Goal: Task Accomplishment & Management: Complete application form

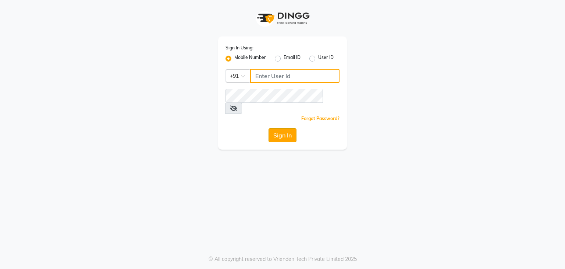
type input "7420910660"
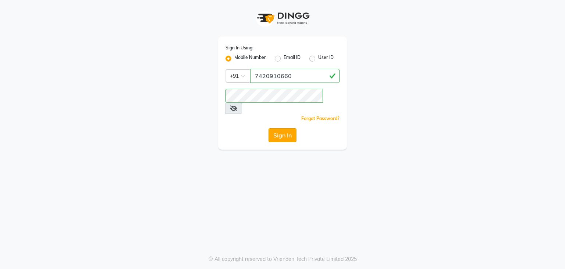
click at [292, 128] on button "Sign In" at bounding box center [283, 135] width 28 height 14
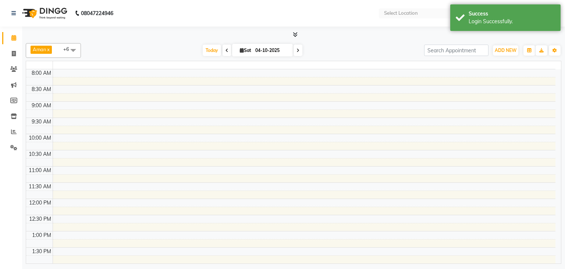
select select "en"
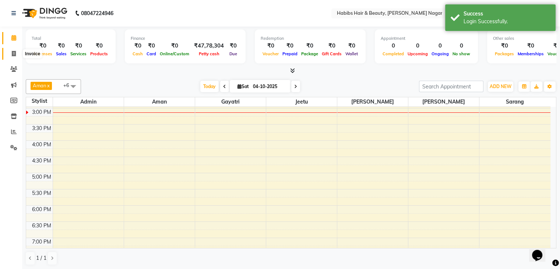
click at [13, 52] on icon at bounding box center [14, 54] width 4 height 6
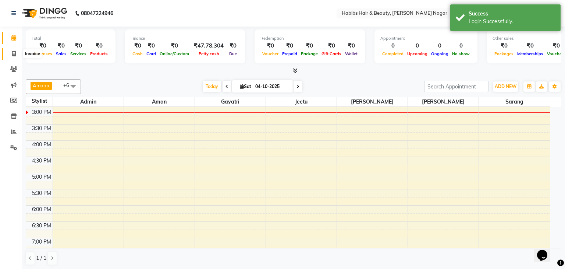
select select "3714"
select select "service"
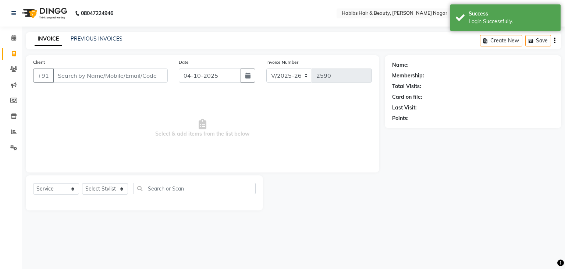
click at [77, 77] on input "Client" at bounding box center [110, 75] width 115 height 14
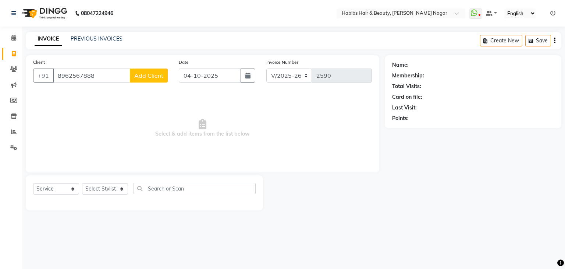
type input "8962567888"
click at [141, 77] on span "Add Client" at bounding box center [148, 75] width 29 height 7
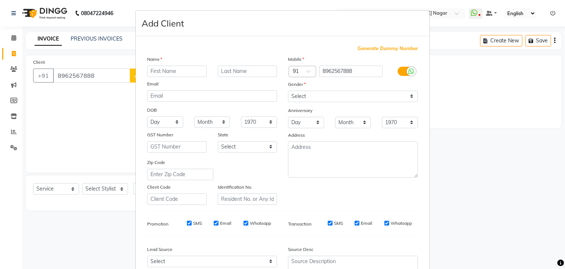
click at [159, 68] on input "text" at bounding box center [177, 71] width 60 height 11
type input "h"
type input "[PERSON_NAME]"
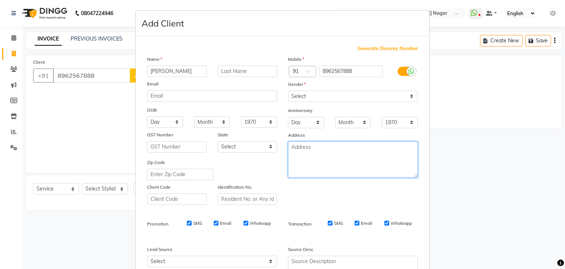
click at [377, 151] on textarea at bounding box center [353, 159] width 130 height 36
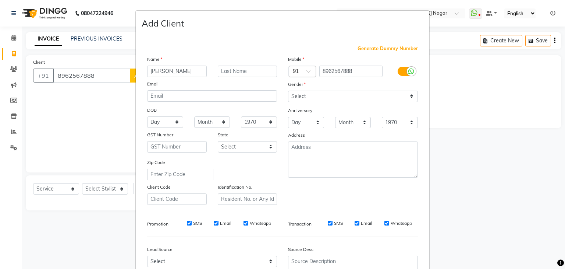
click at [435, 130] on ngb-modal-window "Add Client Generate Dummy Number Name [PERSON_NAME] Email DOB Day 01 02 03 04 0…" at bounding box center [282, 134] width 565 height 269
click at [406, 96] on select "Select [DEMOGRAPHIC_DATA] [DEMOGRAPHIC_DATA] Other Prefer Not To Say" at bounding box center [353, 96] width 130 height 11
select select "[DEMOGRAPHIC_DATA]"
click at [288, 91] on select "Select [DEMOGRAPHIC_DATA] [DEMOGRAPHIC_DATA] Other Prefer Not To Say" at bounding box center [353, 96] width 130 height 11
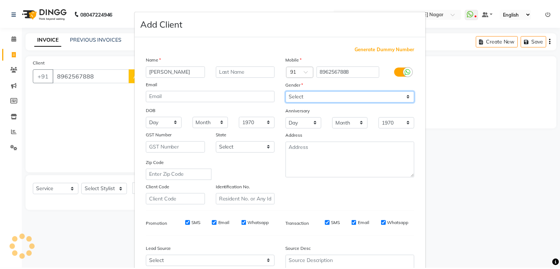
scroll to position [75, 0]
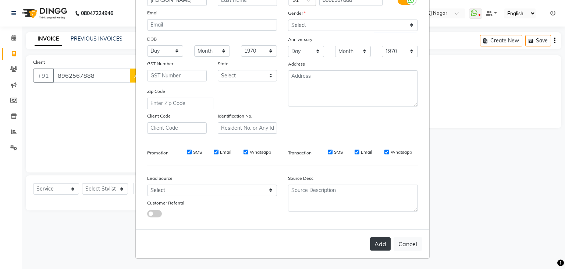
click at [372, 243] on button "Add" at bounding box center [380, 243] width 21 height 13
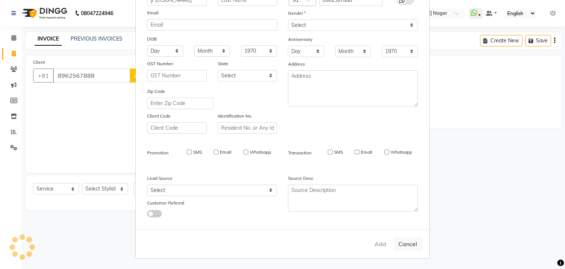
select select
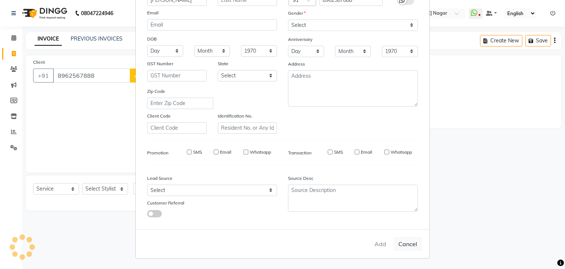
select select
checkbox input "false"
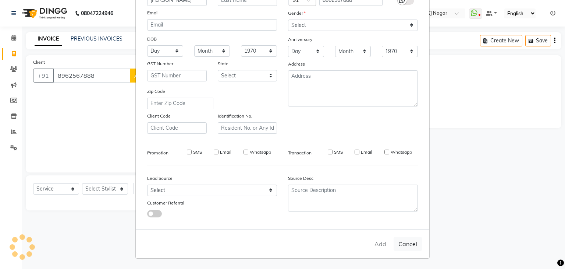
checkbox input "false"
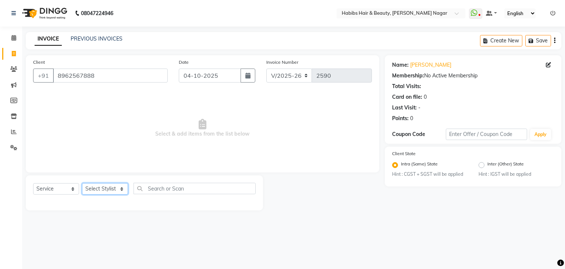
click at [114, 186] on select "Select Stylist Admin [PERSON_NAME] [PERSON_NAME] [PERSON_NAME] [PERSON_NAME]" at bounding box center [105, 188] width 46 height 11
select select "17876"
click at [82, 183] on select "Select Stylist Admin [PERSON_NAME] [PERSON_NAME] [PERSON_NAME] [PERSON_NAME]" at bounding box center [105, 188] width 46 height 11
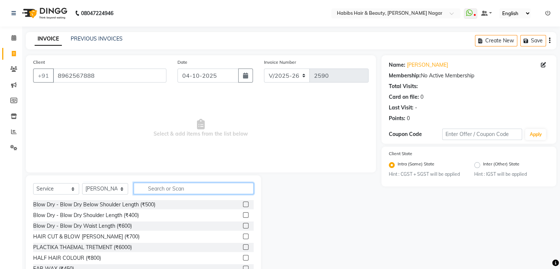
click at [178, 191] on input "text" at bounding box center [194, 188] width 120 height 11
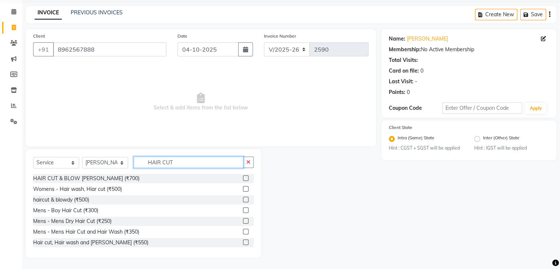
scroll to position [54, 0]
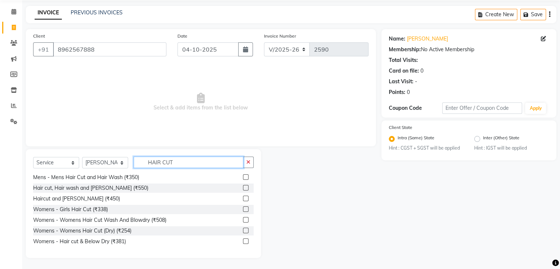
type input "HAIR CUT"
click at [243, 232] on label at bounding box center [246, 230] width 6 height 6
click at [243, 232] on input "checkbox" at bounding box center [245, 230] width 5 height 5
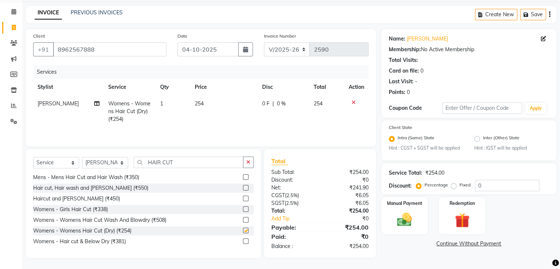
checkbox input "false"
click at [200, 103] on span "254" at bounding box center [199, 103] width 9 height 7
select select "17876"
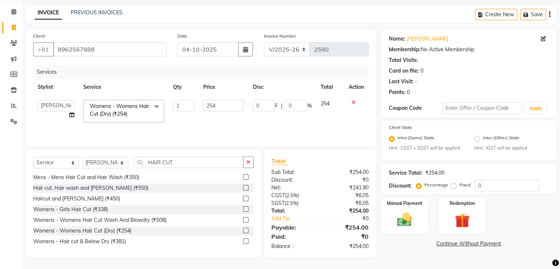
click at [200, 103] on td "254" at bounding box center [223, 110] width 49 height 31
drag, startPoint x: 200, startPoint y: 103, endPoint x: 218, endPoint y: 109, distance: 18.9
click at [218, 109] on td "254" at bounding box center [223, 110] width 49 height 31
click at [218, 109] on input "254" at bounding box center [223, 105] width 40 height 11
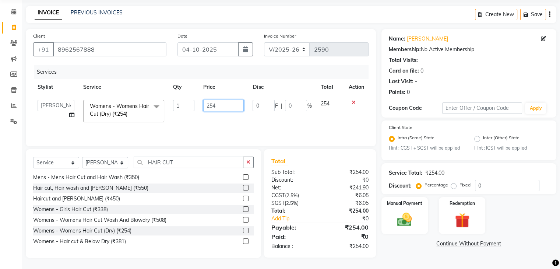
click at [218, 109] on input "254" at bounding box center [223, 105] width 40 height 11
type input "350"
click at [202, 167] on input "HAIR CUT" at bounding box center [189, 161] width 110 height 11
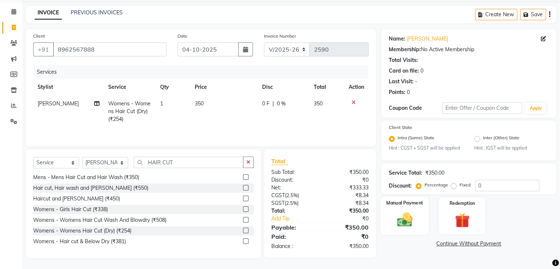
click at [419, 221] on div "Manual Payment" at bounding box center [404, 215] width 48 height 38
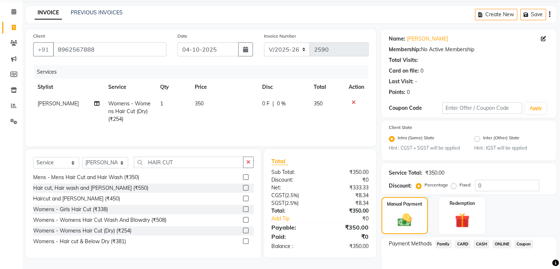
click at [486, 245] on span "CASH" at bounding box center [481, 244] width 16 height 8
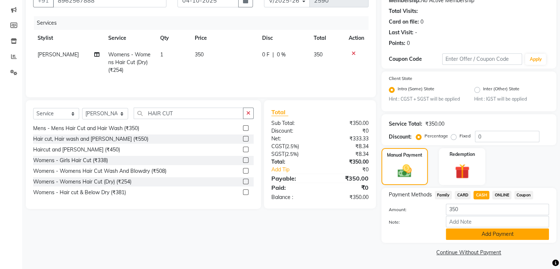
click at [470, 234] on button "Add Payment" at bounding box center [497, 233] width 103 height 11
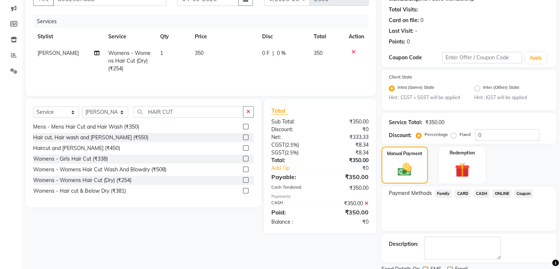
scroll to position [106, 0]
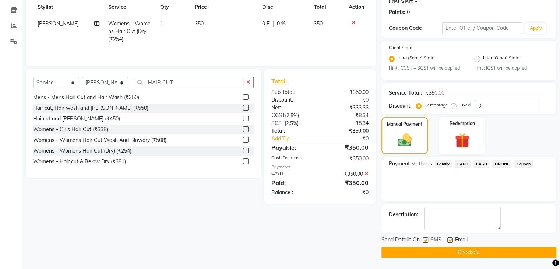
click at [463, 251] on button "Checkout" at bounding box center [468, 251] width 175 height 11
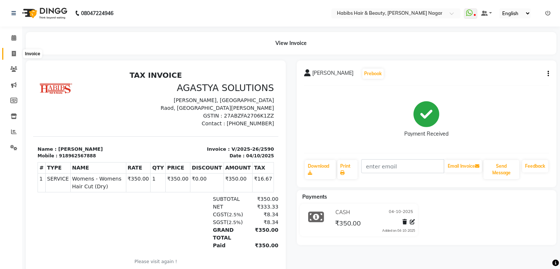
click at [12, 53] on icon at bounding box center [14, 54] width 4 height 6
select select "service"
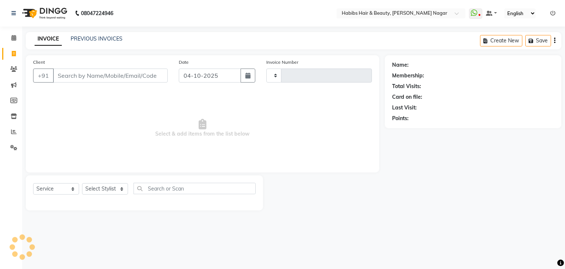
click at [109, 75] on input "Client" at bounding box center [110, 75] width 115 height 14
type input "2591"
select select "3714"
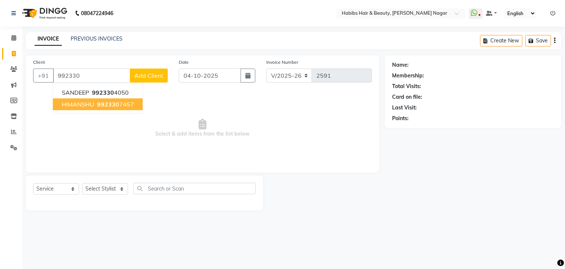
click at [91, 108] on span "HIMANSHU" at bounding box center [78, 103] width 32 height 7
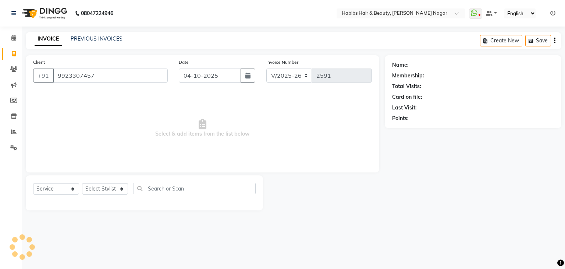
type input "9923307457"
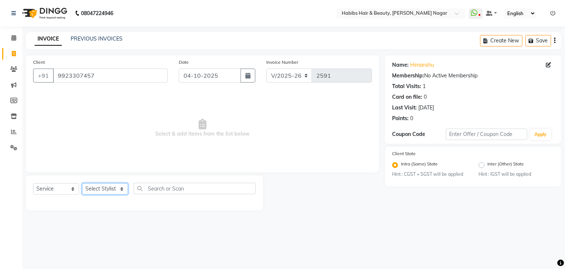
click at [115, 187] on select "Select Stylist Admin [PERSON_NAME] [PERSON_NAME] [PERSON_NAME] [PERSON_NAME]" at bounding box center [105, 188] width 46 height 11
select select "31656"
click at [82, 183] on select "Select Stylist Admin [PERSON_NAME] [PERSON_NAME] [PERSON_NAME] [PERSON_NAME]" at bounding box center [105, 188] width 46 height 11
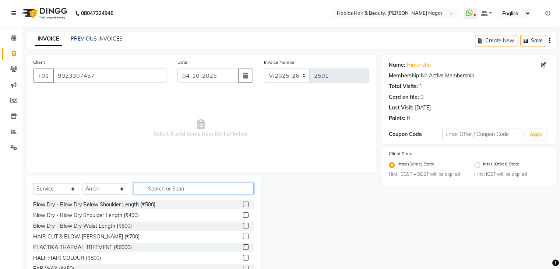
click at [174, 192] on input "text" at bounding box center [194, 188] width 120 height 11
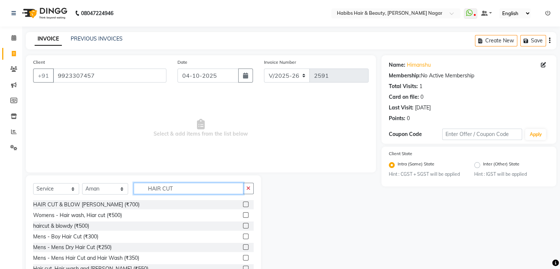
scroll to position [54, 0]
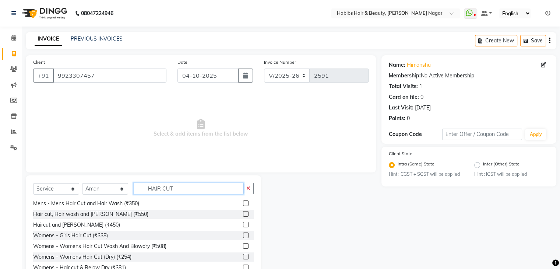
type input "HAIR CUT"
click at [243, 224] on label at bounding box center [246, 225] width 6 height 6
click at [243, 224] on input "checkbox" at bounding box center [245, 224] width 5 height 5
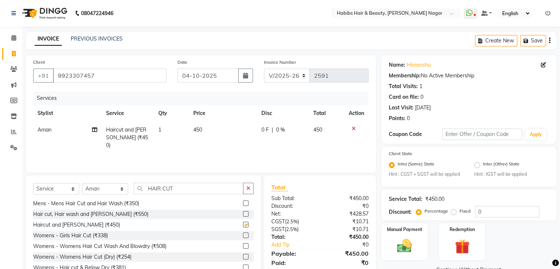
checkbox input "false"
click at [409, 245] on img at bounding box center [404, 246] width 25 height 18
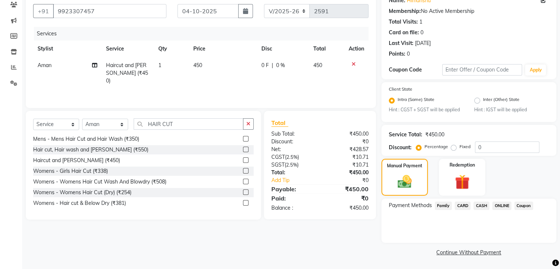
click at [484, 204] on span "CASH" at bounding box center [481, 205] width 16 height 8
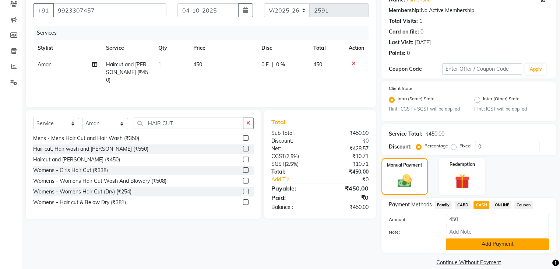
click at [485, 247] on button "Add Payment" at bounding box center [497, 243] width 103 height 11
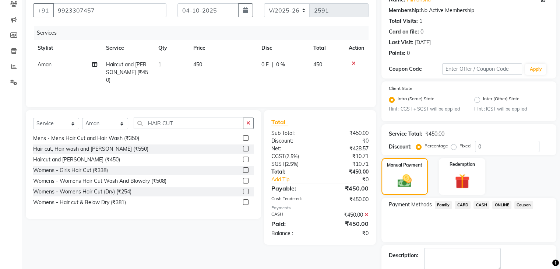
scroll to position [106, 0]
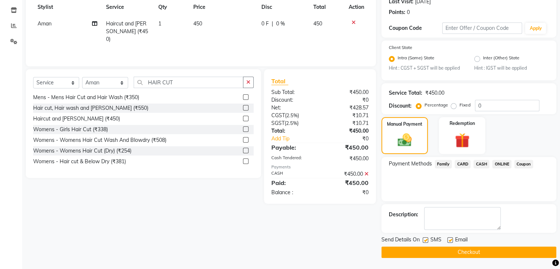
click at [485, 247] on button "Checkout" at bounding box center [468, 251] width 175 height 11
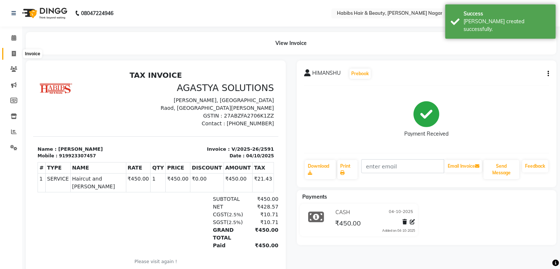
click at [15, 53] on icon at bounding box center [14, 54] width 4 height 6
select select "service"
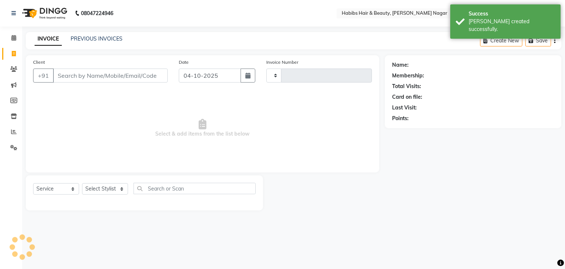
type input "2592"
select select "3714"
click at [75, 78] on input "Client" at bounding box center [110, 75] width 115 height 14
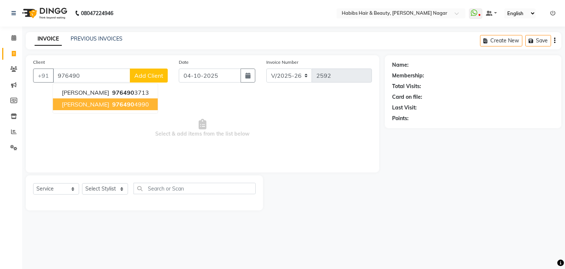
click at [81, 100] on button "[PERSON_NAME] 976490 4990" at bounding box center [105, 104] width 105 height 12
type input "9764904990"
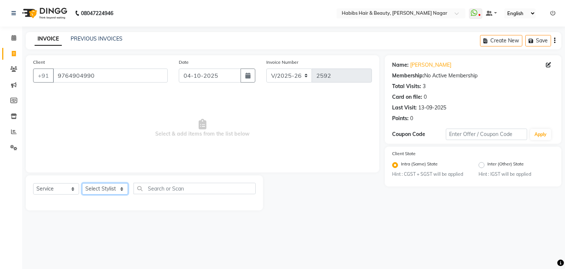
click at [117, 185] on select "Select Stylist Admin [PERSON_NAME] [PERSON_NAME] [PERSON_NAME] [PERSON_NAME]" at bounding box center [105, 188] width 46 height 11
select select "17876"
click at [82, 183] on select "Select Stylist Admin [PERSON_NAME] [PERSON_NAME] [PERSON_NAME] [PERSON_NAME]" at bounding box center [105, 188] width 46 height 11
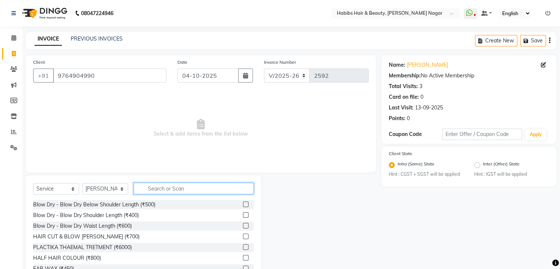
click at [169, 191] on input "text" at bounding box center [194, 188] width 120 height 11
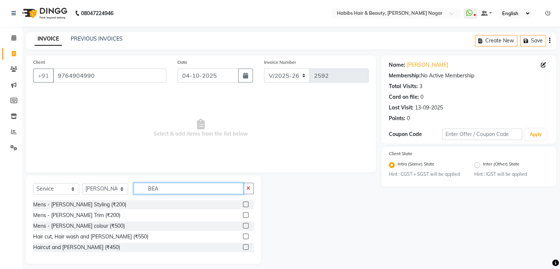
type input "BEA"
click at [244, 204] on label at bounding box center [246, 204] width 6 height 6
click at [244, 204] on input "checkbox" at bounding box center [245, 204] width 5 height 5
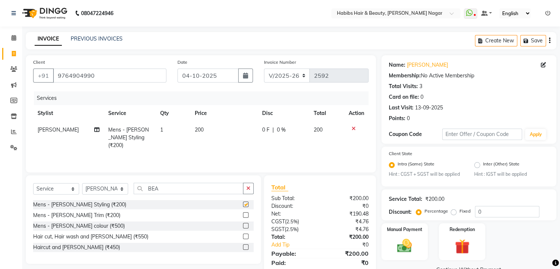
checkbox input "false"
click at [397, 249] on img at bounding box center [404, 246] width 25 height 18
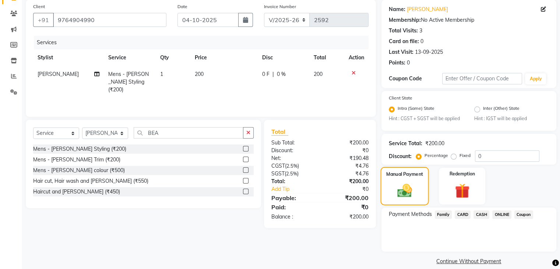
scroll to position [57, 0]
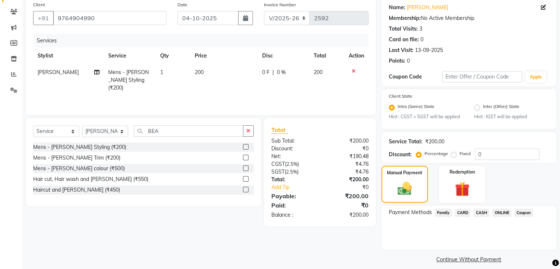
click at [497, 217] on span "ONLINE" at bounding box center [501, 212] width 19 height 8
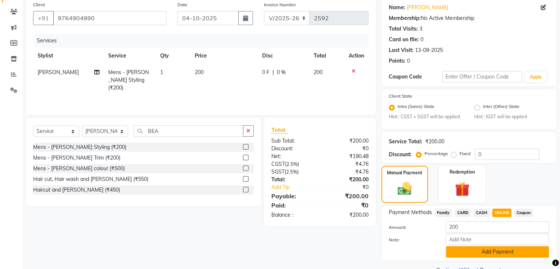
click at [475, 254] on button "Add Payment" at bounding box center [497, 251] width 103 height 11
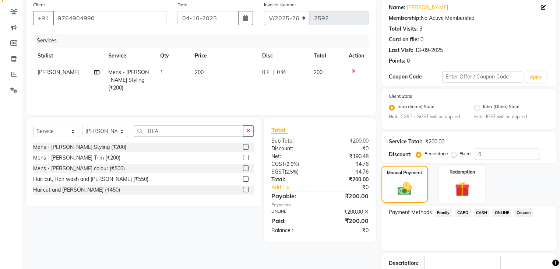
scroll to position [106, 0]
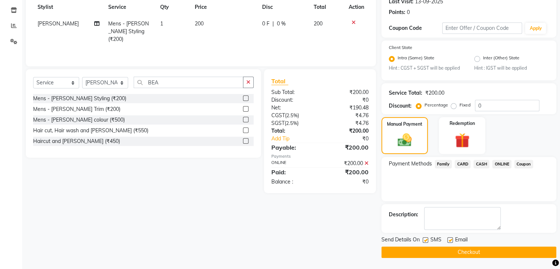
click at [474, 254] on button "Checkout" at bounding box center [468, 251] width 175 height 11
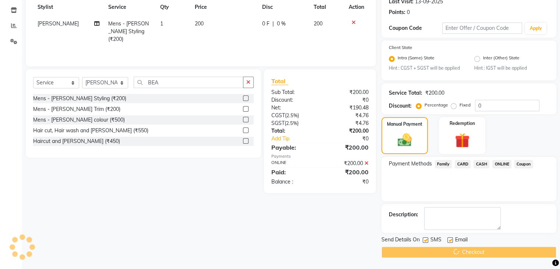
click at [474, 254] on div "Checkout" at bounding box center [468, 251] width 175 height 11
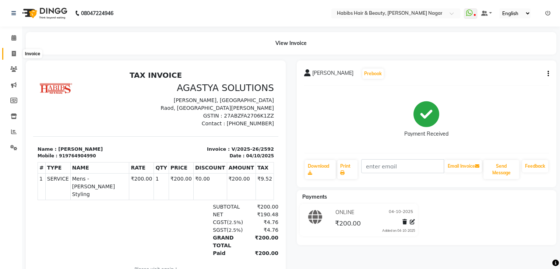
click at [15, 51] on icon at bounding box center [14, 54] width 4 height 6
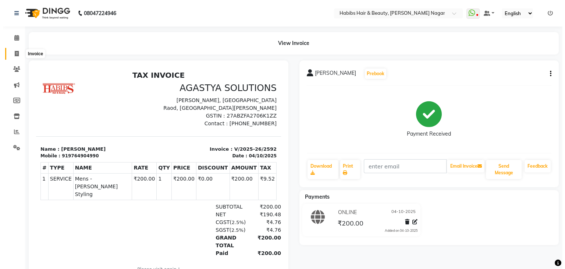
select select "service"
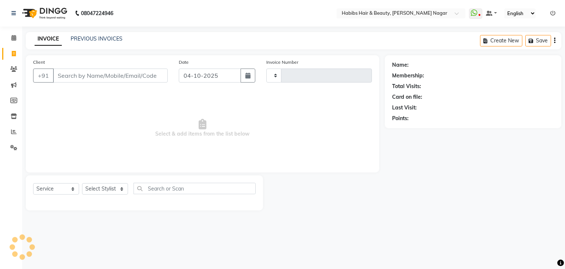
type input "2593"
select select "3714"
click at [73, 78] on input "Client" at bounding box center [110, 75] width 115 height 14
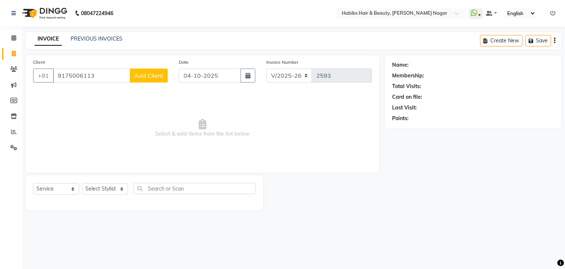
type input "9175006113"
click at [162, 71] on button "Add Client" at bounding box center [149, 75] width 38 height 14
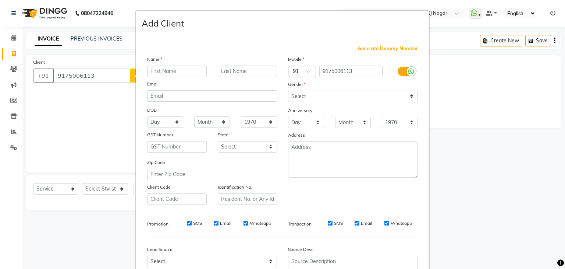
drag, startPoint x: 160, startPoint y: 71, endPoint x: 153, endPoint y: 68, distance: 7.5
click at [153, 68] on input "text" at bounding box center [177, 71] width 60 height 11
type input "MINAL"
click at [309, 97] on select "Select [DEMOGRAPHIC_DATA] [DEMOGRAPHIC_DATA] Other Prefer Not To Say" at bounding box center [353, 96] width 130 height 11
select select "[DEMOGRAPHIC_DATA]"
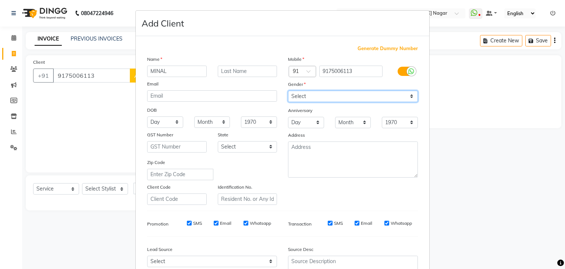
click at [288, 91] on select "Select [DEMOGRAPHIC_DATA] [DEMOGRAPHIC_DATA] Other Prefer Not To Say" at bounding box center [353, 96] width 130 height 11
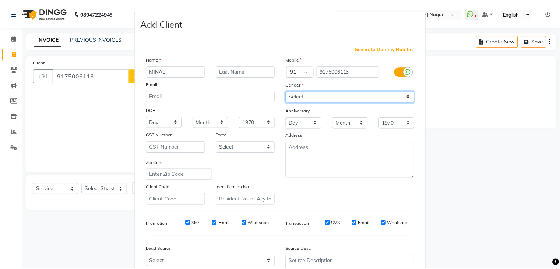
scroll to position [75, 0]
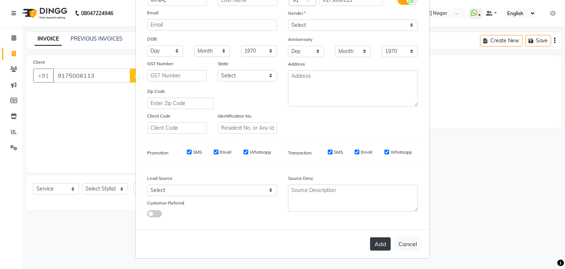
click at [378, 249] on button "Add" at bounding box center [380, 243] width 21 height 13
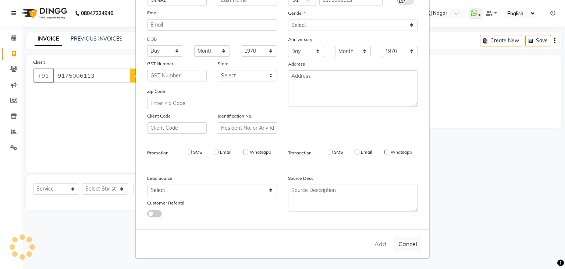
select select
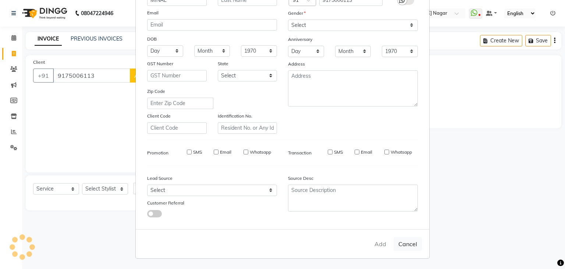
select select
checkbox input "false"
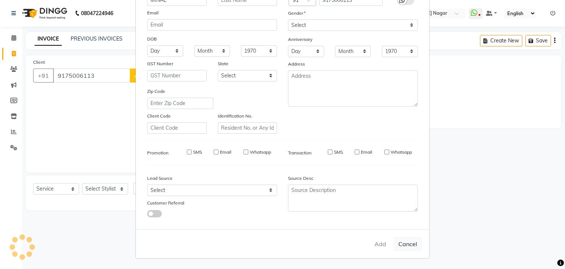
checkbox input "false"
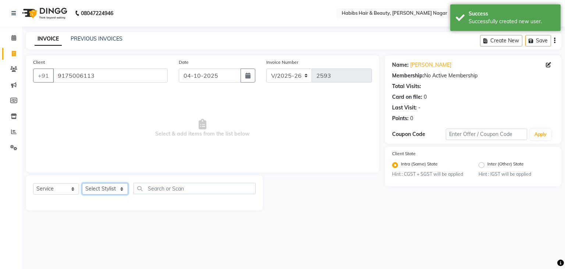
click at [115, 186] on select "Select Stylist Admin [PERSON_NAME] [PERSON_NAME] [PERSON_NAME] [PERSON_NAME]" at bounding box center [105, 188] width 46 height 11
select select "83345"
click at [82, 183] on select "Select Stylist Admin [PERSON_NAME] [PERSON_NAME] [PERSON_NAME] [PERSON_NAME]" at bounding box center [105, 188] width 46 height 11
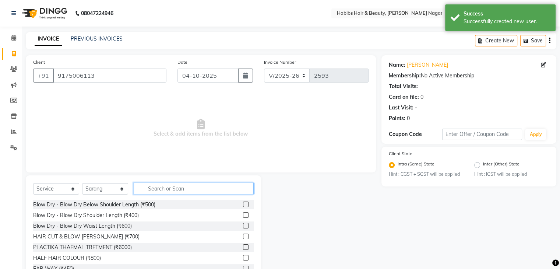
click at [171, 191] on input "text" at bounding box center [194, 188] width 120 height 11
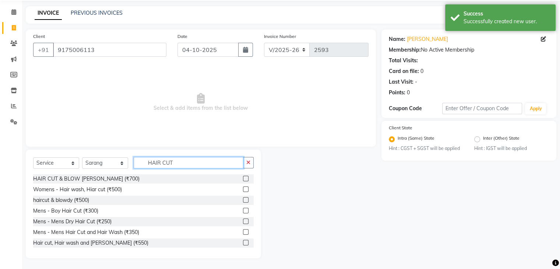
scroll to position [27, 0]
type input "HAIR CUT"
click at [243, 176] on label at bounding box center [246, 178] width 6 height 6
click at [243, 176] on input "checkbox" at bounding box center [245, 178] width 5 height 5
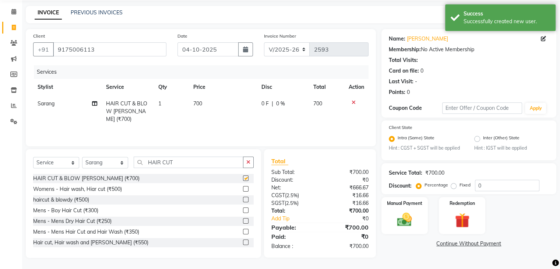
checkbox input "false"
click at [214, 99] on td "700" at bounding box center [223, 111] width 68 height 32
select select "83345"
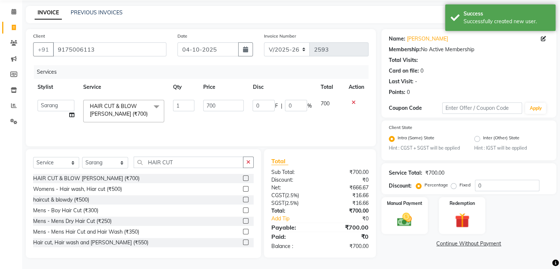
click at [214, 99] on td "700" at bounding box center [223, 110] width 49 height 31
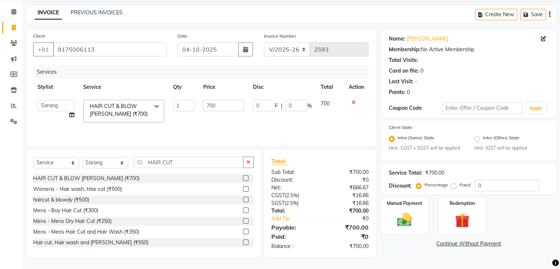
click at [215, 102] on td "700" at bounding box center [223, 110] width 49 height 31
click at [215, 102] on input "700" at bounding box center [223, 105] width 40 height 11
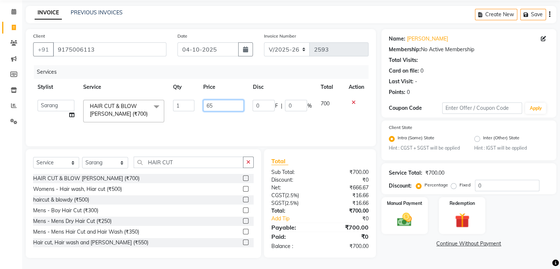
type input "650"
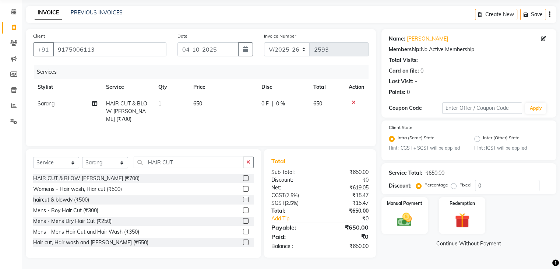
click at [243, 188] on label at bounding box center [246, 189] width 6 height 6
click at [243, 188] on input "checkbox" at bounding box center [245, 189] width 5 height 5
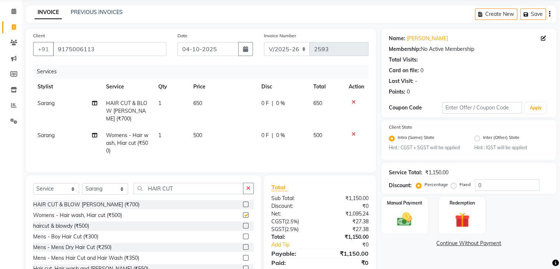
checkbox input "false"
click at [352, 103] on icon at bounding box center [354, 101] width 4 height 5
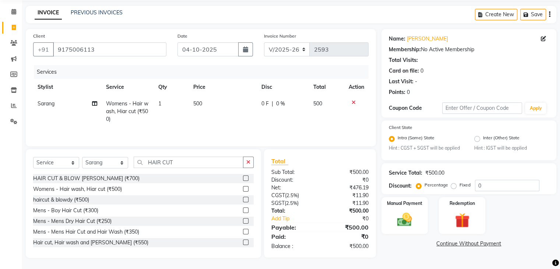
click at [205, 105] on td "500" at bounding box center [223, 111] width 68 height 32
select select "83345"
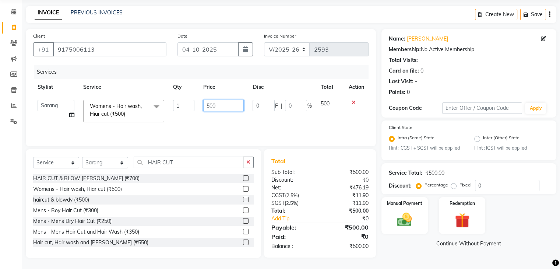
click at [205, 105] on input "500" at bounding box center [223, 105] width 40 height 11
type input "650"
click at [219, 148] on div "Client [PHONE_NUMBER] Date [DATE] Invoice Number V/2025 V/[PHONE_NUMBER] Servic…" at bounding box center [200, 143] width 361 height 229
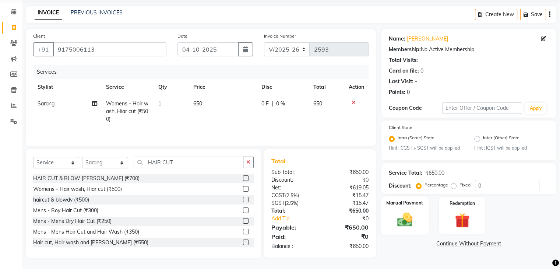
click at [405, 220] on img at bounding box center [404, 220] width 25 height 18
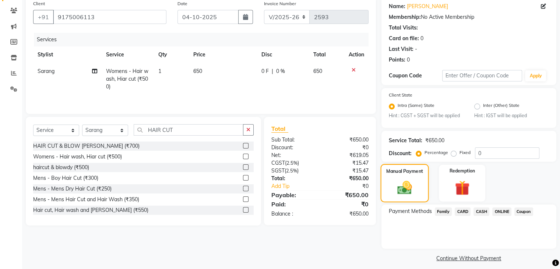
scroll to position [65, 0]
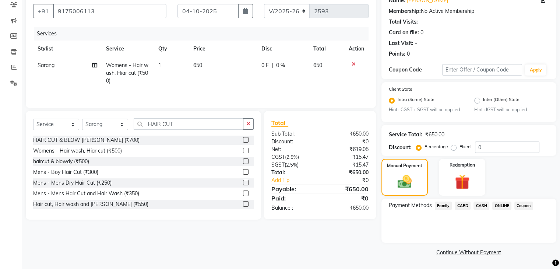
click at [500, 204] on span "ONLINE" at bounding box center [501, 205] width 19 height 8
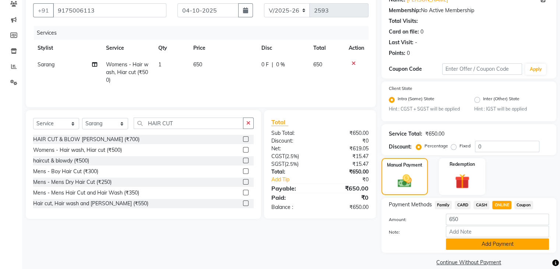
click at [493, 244] on button "Add Payment" at bounding box center [497, 243] width 103 height 11
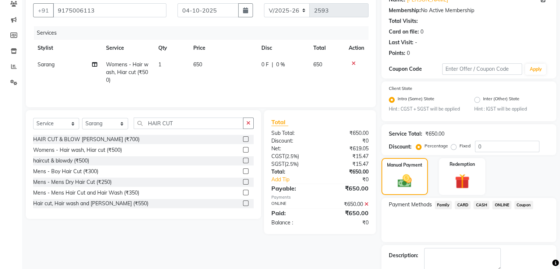
scroll to position [106, 0]
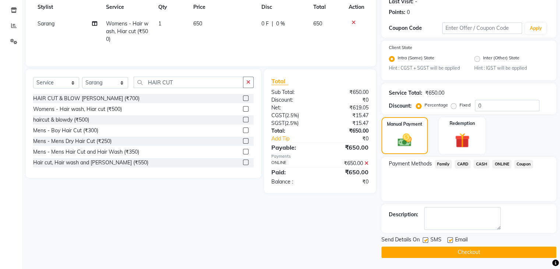
click at [491, 249] on button "Checkout" at bounding box center [468, 251] width 175 height 11
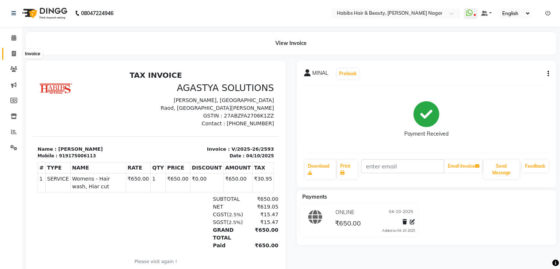
click at [12, 53] on icon at bounding box center [14, 54] width 4 height 6
select select "service"
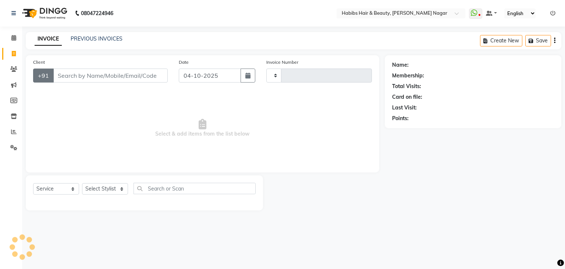
type input "2594"
select select "3714"
click at [67, 81] on input "Client" at bounding box center [110, 75] width 115 height 14
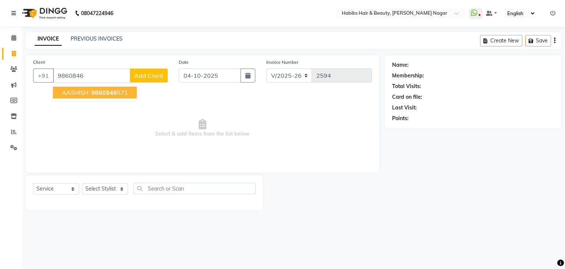
click at [93, 98] on button "[PERSON_NAME] 9860846 571" at bounding box center [95, 93] width 84 height 12
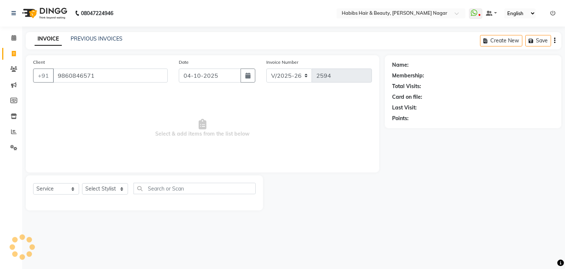
type input "9860846571"
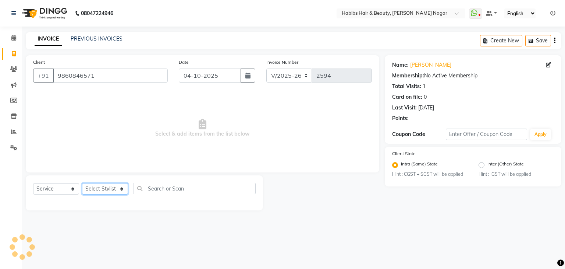
click at [118, 187] on select "Select Stylist Admin [PERSON_NAME] [PERSON_NAME] [PERSON_NAME] [PERSON_NAME]" at bounding box center [105, 188] width 46 height 11
select select "63156"
click at [82, 183] on select "Select Stylist Admin [PERSON_NAME] [PERSON_NAME] [PERSON_NAME] [PERSON_NAME]" at bounding box center [105, 188] width 46 height 11
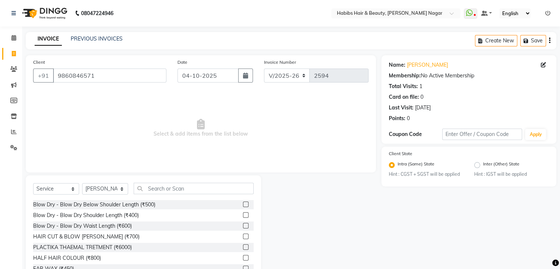
click at [159, 181] on div "Select Service Product Membership Package Voucher Prepaid Gift Card Select Styl…" at bounding box center [143, 229] width 235 height 109
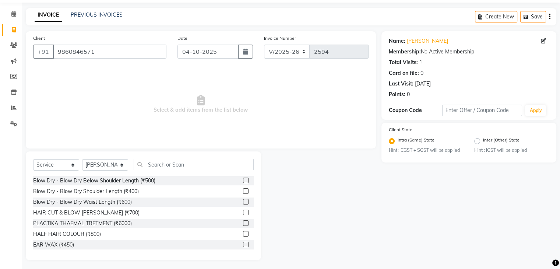
scroll to position [27, 0]
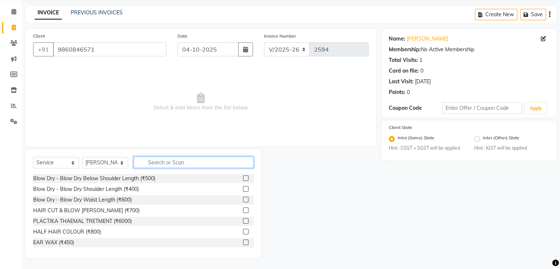
click at [160, 166] on input "text" at bounding box center [194, 161] width 120 height 11
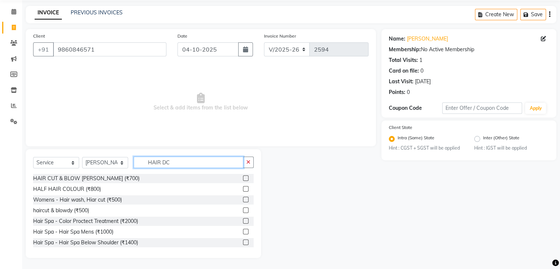
scroll to position [0, 0]
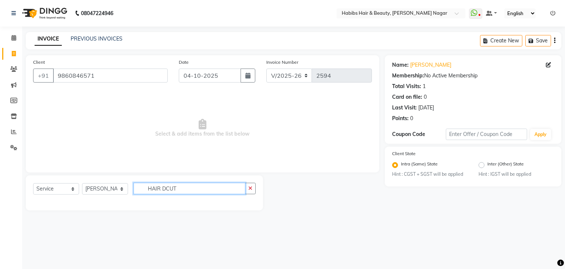
click at [166, 190] on input "HAIR DCUT" at bounding box center [190, 188] width 112 height 11
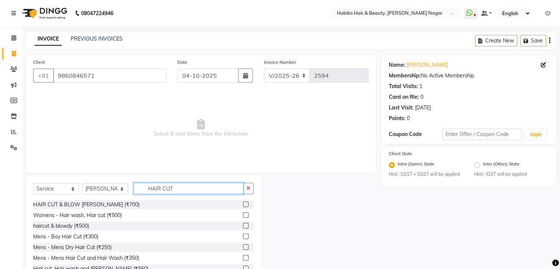
scroll to position [27, 0]
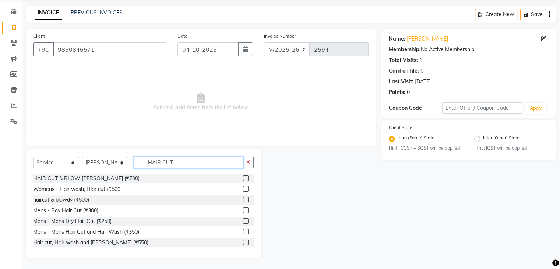
type input "HAIR CUT"
click at [243, 241] on label at bounding box center [246, 242] width 6 height 6
click at [243, 241] on input "checkbox" at bounding box center [245, 242] width 5 height 5
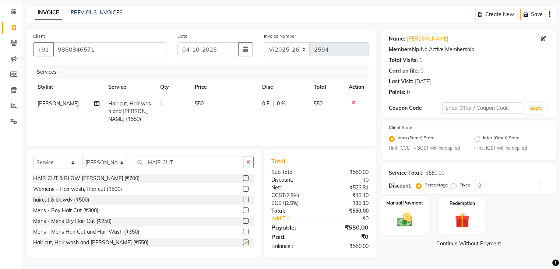
checkbox input "false"
click at [413, 212] on img at bounding box center [404, 220] width 25 height 18
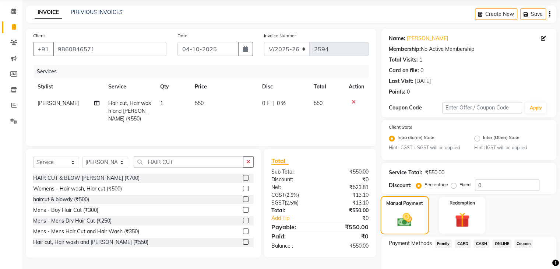
scroll to position [65, 0]
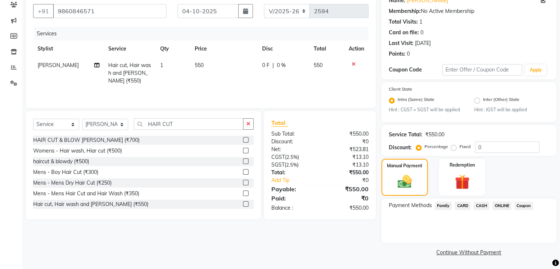
click at [509, 204] on span "ONLINE" at bounding box center [501, 205] width 19 height 8
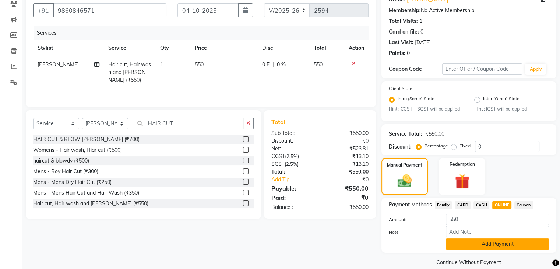
click at [501, 243] on button "Add Payment" at bounding box center [497, 243] width 103 height 11
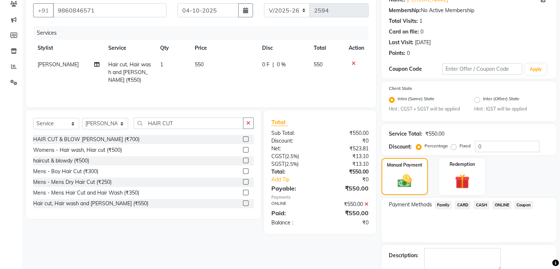
scroll to position [106, 0]
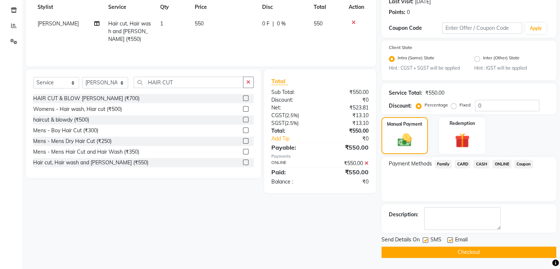
click at [499, 254] on button "Checkout" at bounding box center [468, 251] width 175 height 11
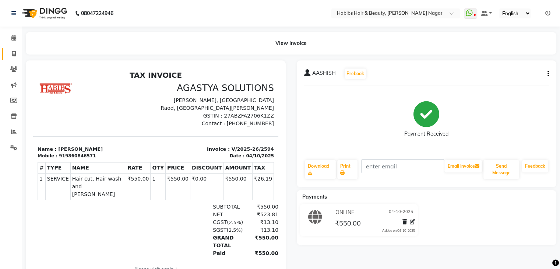
click at [14, 58] on link "Invoice" at bounding box center [11, 54] width 18 height 12
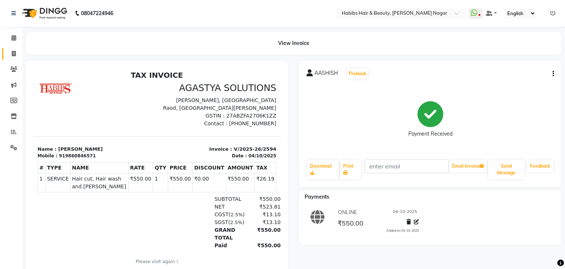
select select "service"
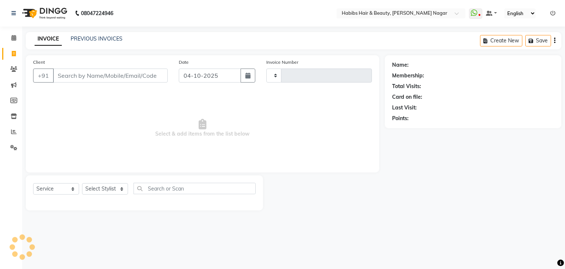
type input "2595"
select select "3714"
click at [75, 76] on input "Client" at bounding box center [110, 75] width 115 height 14
click at [84, 75] on input "Client" at bounding box center [110, 75] width 115 height 14
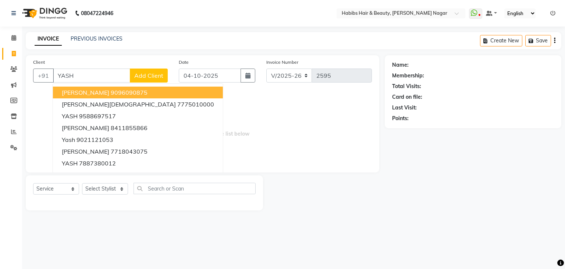
type input "YASH"
click at [88, 68] on div "Client +91 [PERSON_NAME] 9096090875 [PERSON_NAME] 7775010000 YASH 9588697517 [P…" at bounding box center [101, 73] width 146 height 30
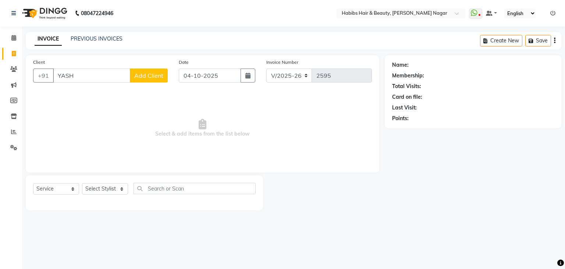
click at [88, 68] on div "Client +91 YASH Add Client" at bounding box center [101, 73] width 146 height 30
click at [77, 78] on input "YASH" at bounding box center [91, 75] width 77 height 14
